Goal: Browse casually

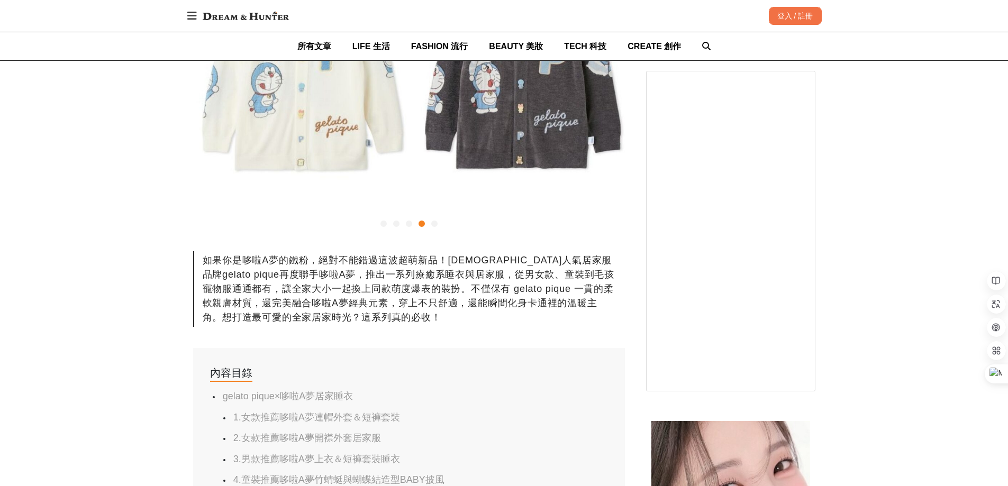
scroll to position [212, 0]
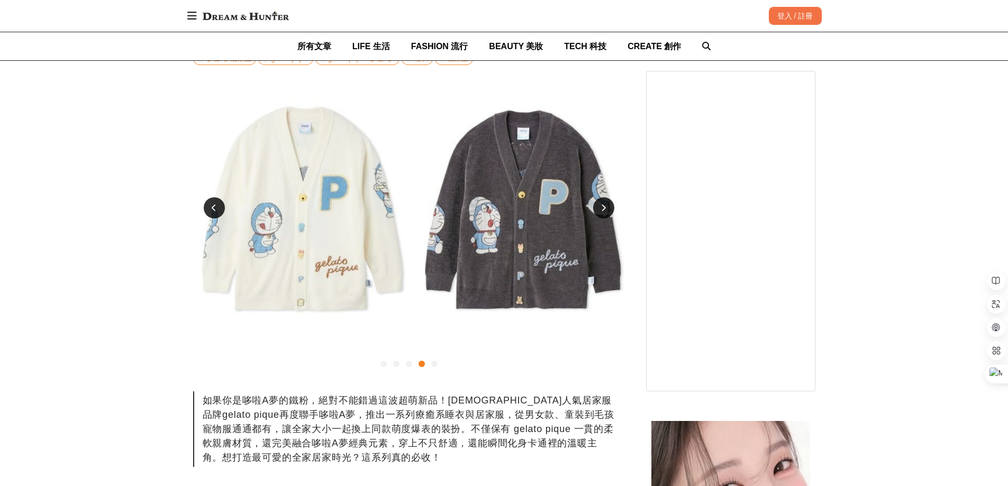
click at [215, 207] on icon at bounding box center [214, 207] width 5 height 7
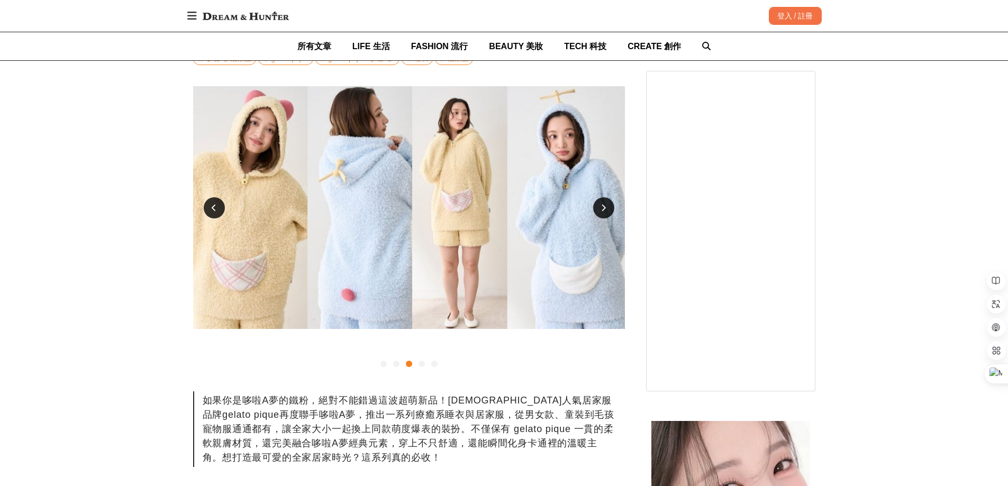
click at [215, 207] on icon at bounding box center [214, 207] width 5 height 7
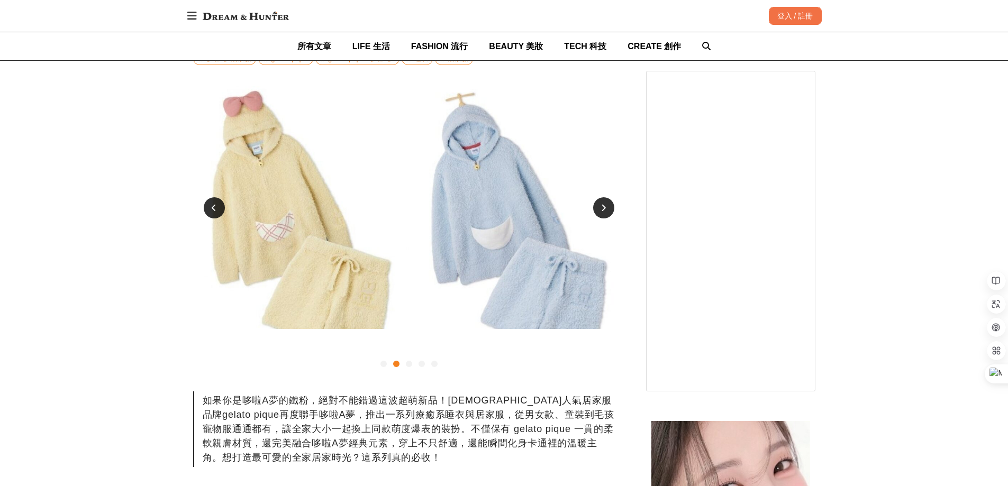
click at [597, 207] on div at bounding box center [603, 207] width 21 height 21
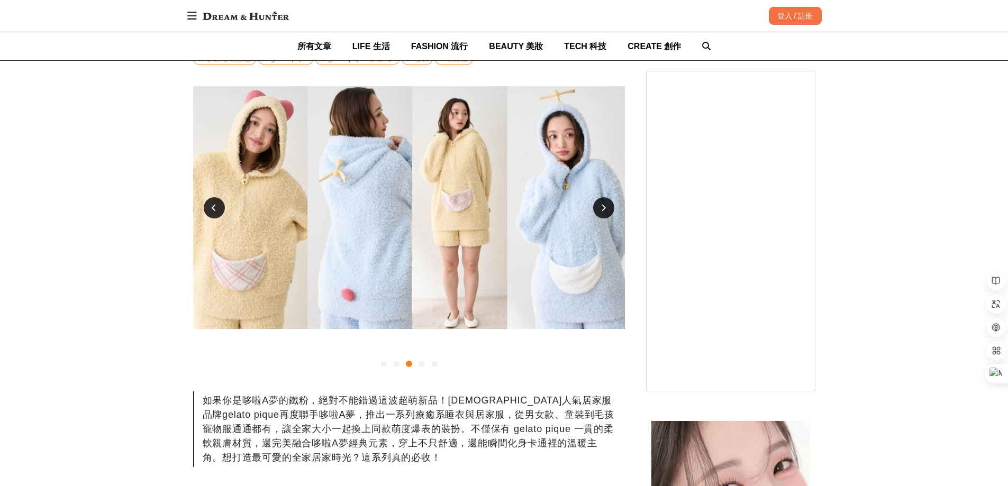
click at [597, 207] on div at bounding box center [603, 207] width 21 height 21
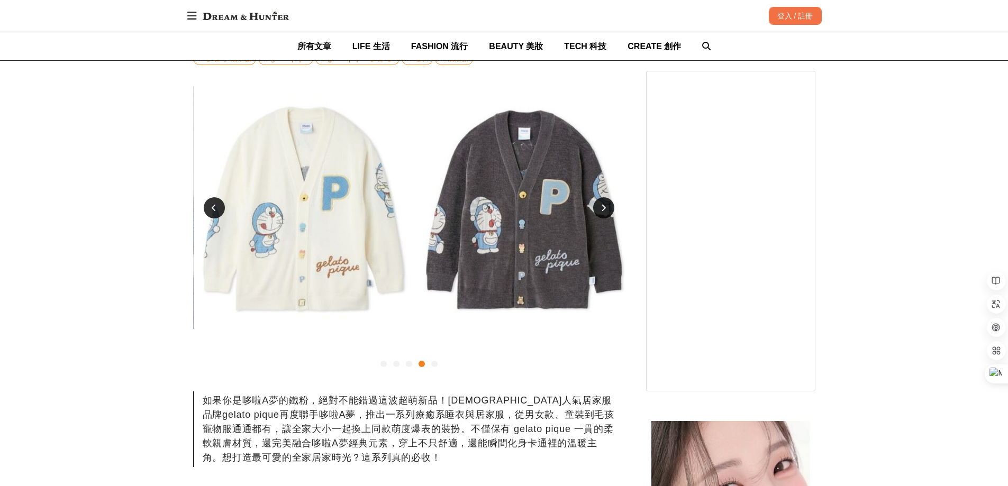
scroll to position [0, 1295]
click at [208, 206] on div at bounding box center [214, 207] width 21 height 21
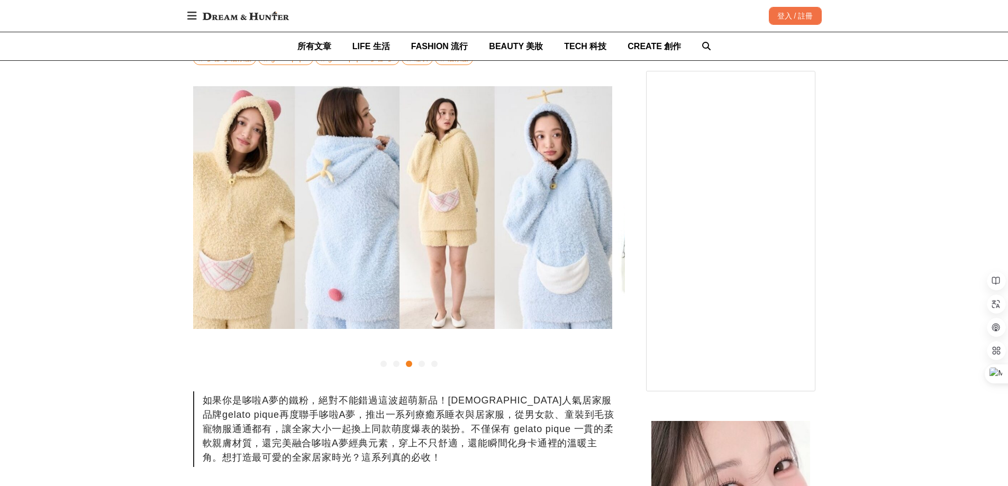
scroll to position [0, 863]
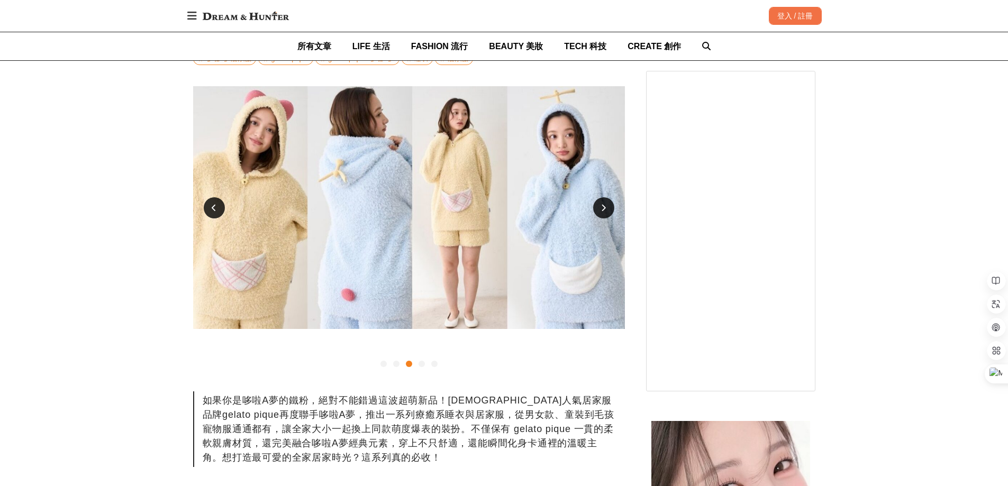
click at [604, 207] on icon at bounding box center [603, 207] width 5 height 7
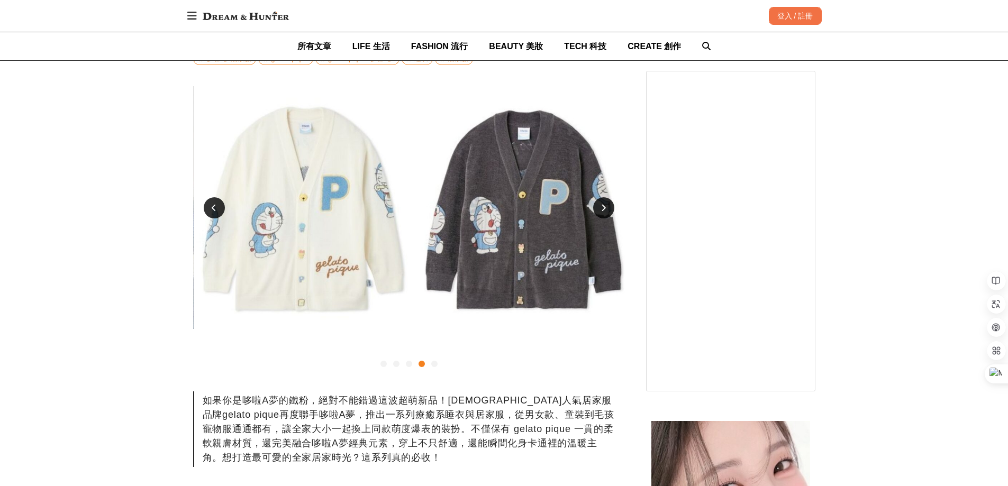
click at [603, 207] on icon at bounding box center [603, 207] width 5 height 7
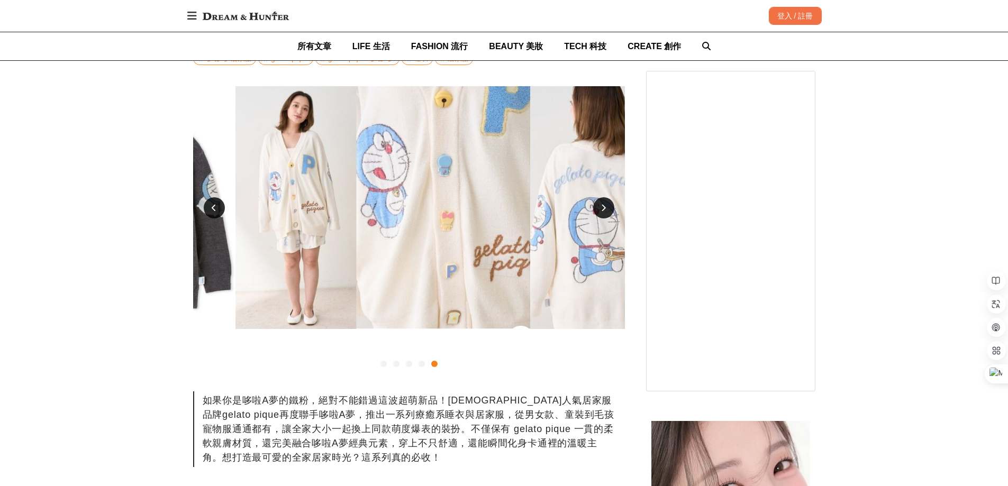
scroll to position [0, 1727]
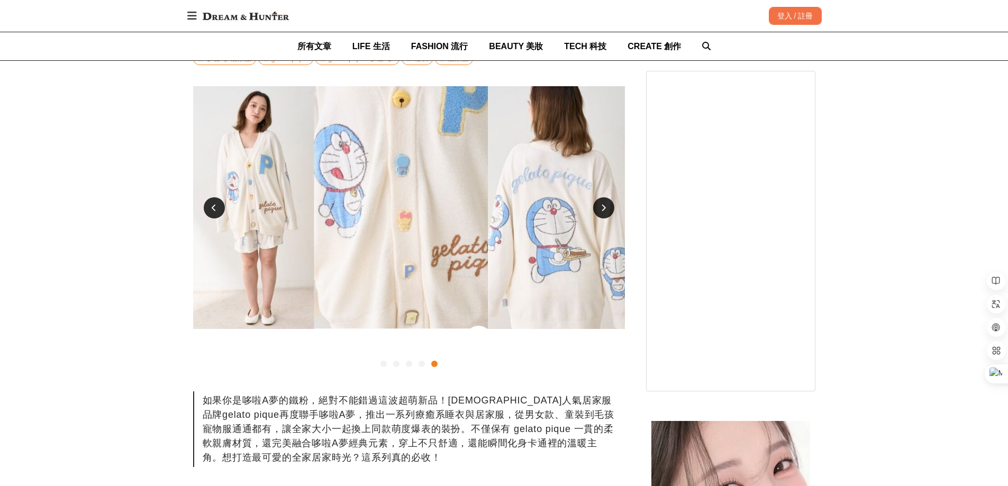
click at [603, 207] on icon at bounding box center [603, 207] width 5 height 7
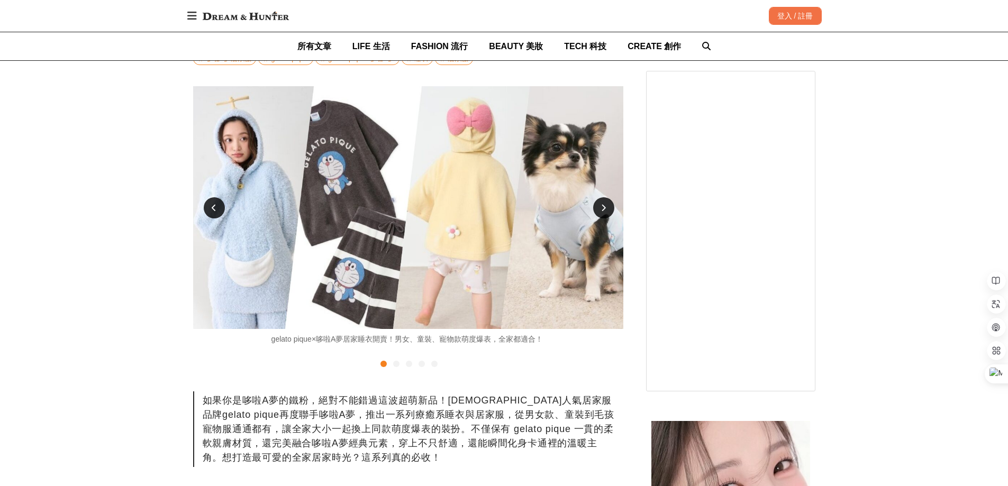
click at [603, 207] on icon at bounding box center [603, 207] width 5 height 7
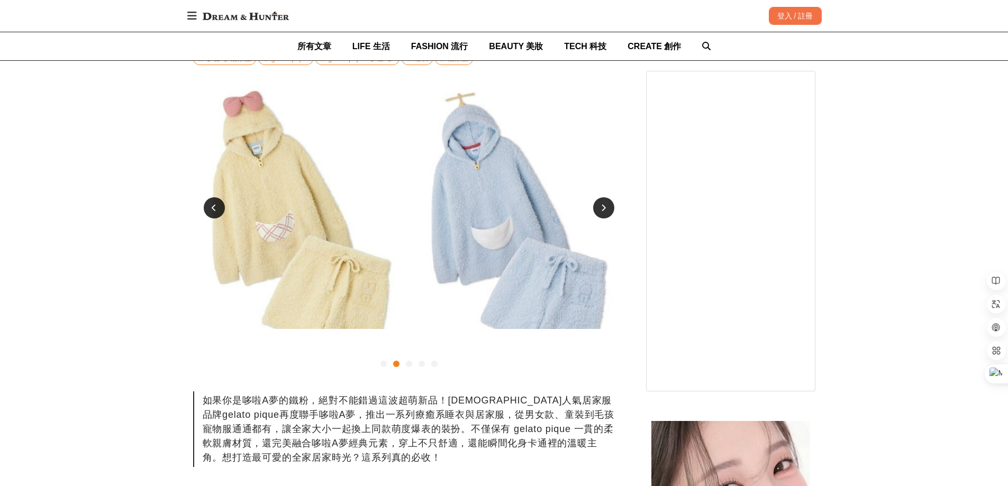
click at [603, 207] on icon at bounding box center [603, 207] width 5 height 7
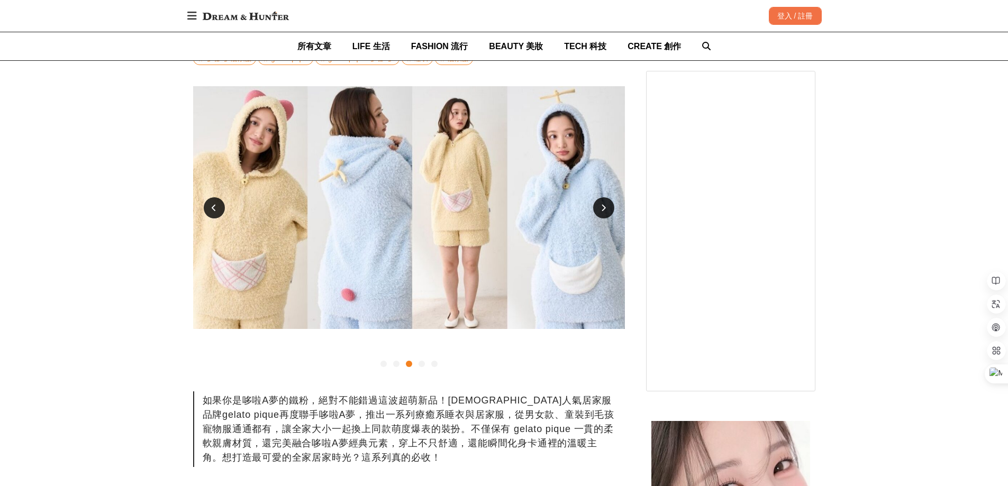
click at [603, 207] on icon at bounding box center [603, 207] width 5 height 7
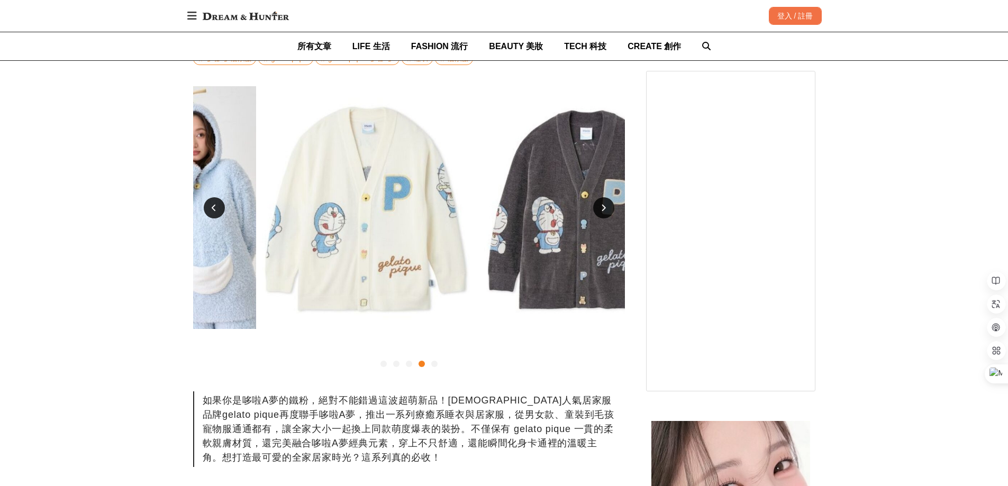
scroll to position [0, 1295]
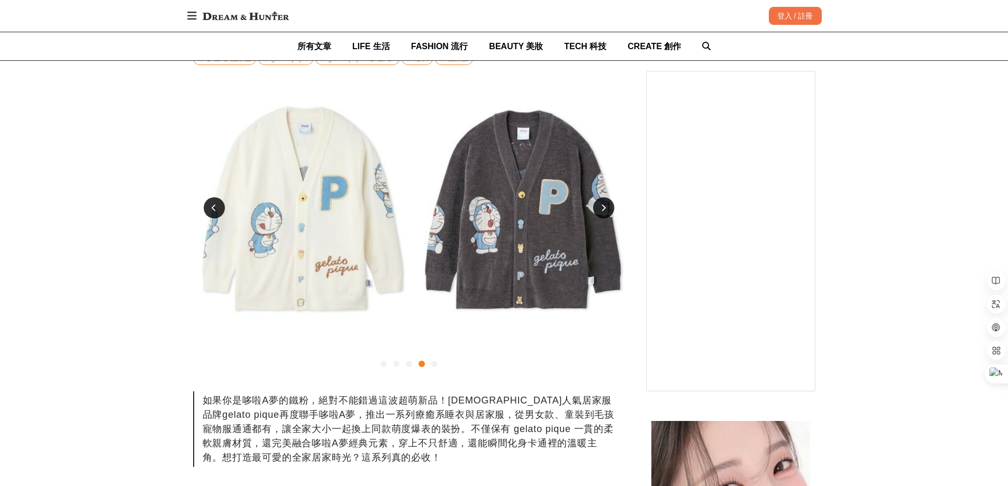
click at [603, 207] on icon at bounding box center [603, 207] width 5 height 7
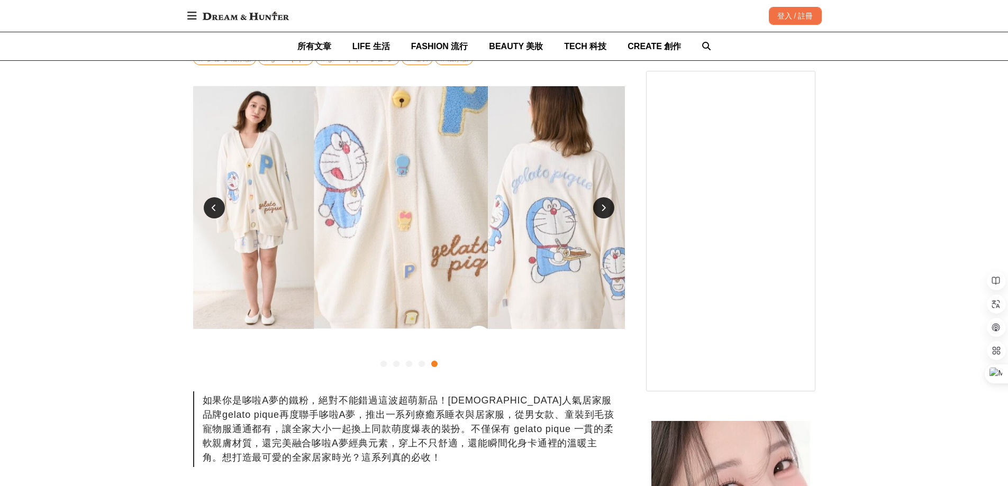
click at [603, 207] on icon at bounding box center [603, 207] width 5 height 7
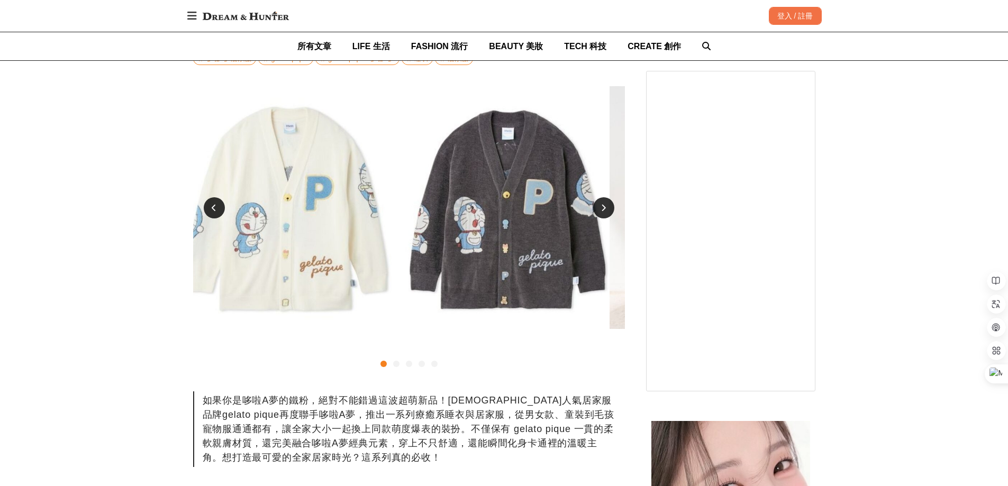
drag, startPoint x: 600, startPoint y: 212, endPoint x: 593, endPoint y: 222, distance: 13.2
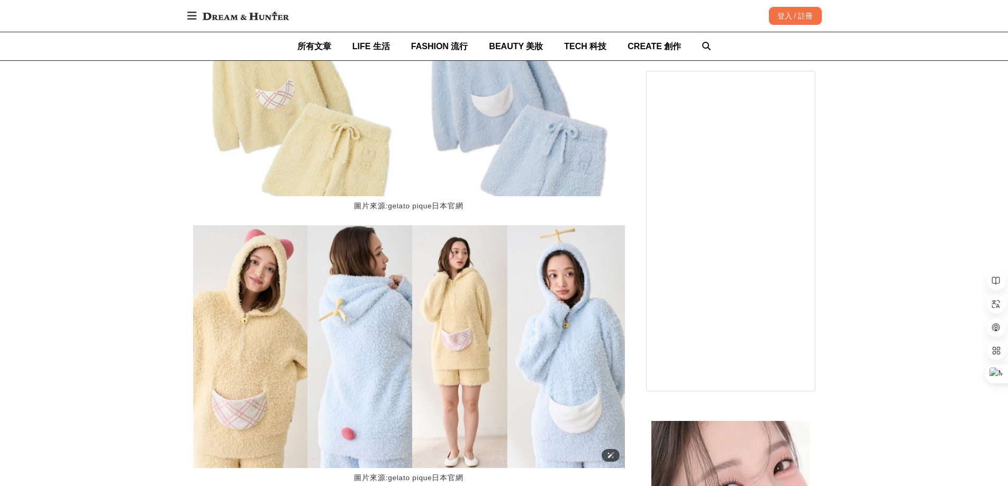
scroll to position [0, 0]
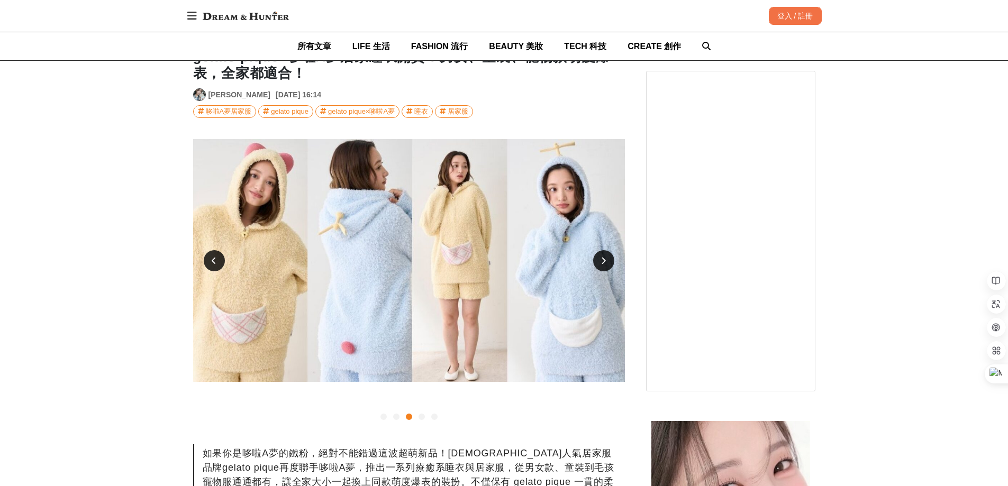
click at [608, 260] on div at bounding box center [603, 260] width 21 height 21
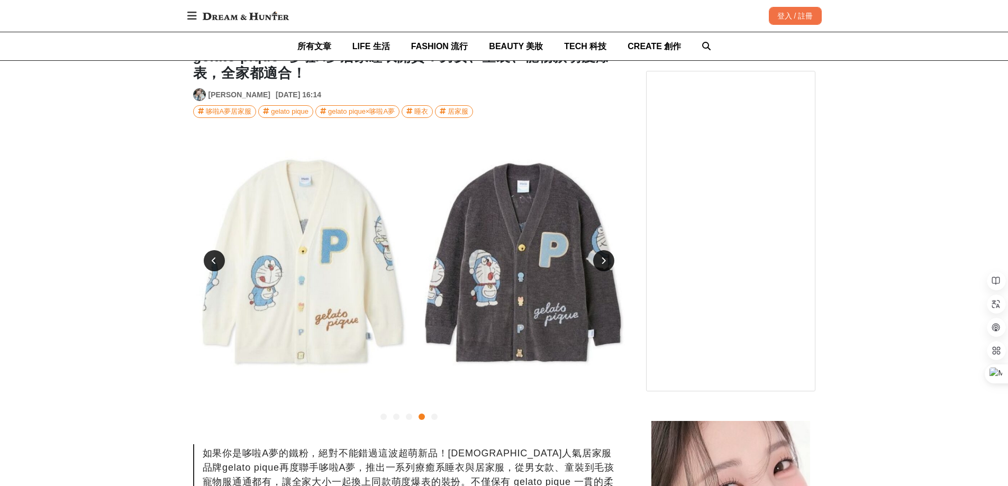
click at [608, 260] on div at bounding box center [603, 260] width 21 height 21
